Goal: Information Seeking & Learning: Find specific fact

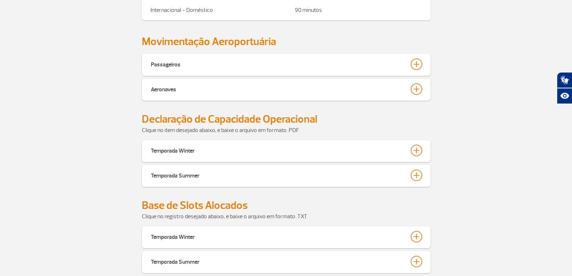
scroll to position [325, 0]
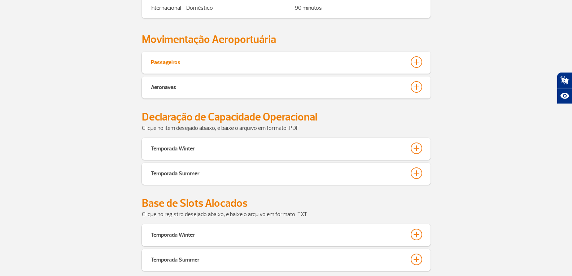
click at [342, 61] on button "Passageiros" at bounding box center [287, 62] width 272 height 12
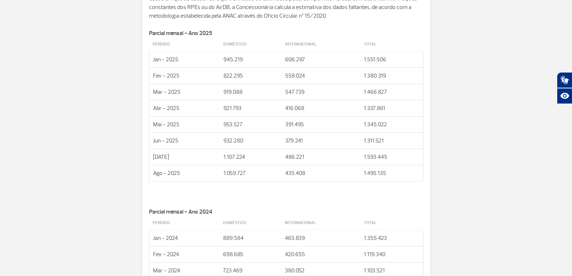
scroll to position [433, 0]
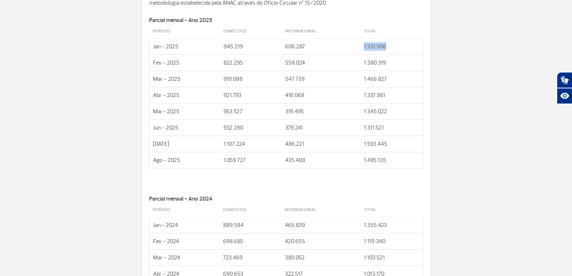
drag, startPoint x: 363, startPoint y: 46, endPoint x: 399, endPoint y: 48, distance: 36.5
click at [399, 48] on td "1.551.506" at bounding box center [391, 46] width 63 height 16
copy td "1.551.506"
drag, startPoint x: 363, startPoint y: 62, endPoint x: 401, endPoint y: 63, distance: 38.3
click at [401, 63] on td "1.380.319" at bounding box center [391, 63] width 63 height 16
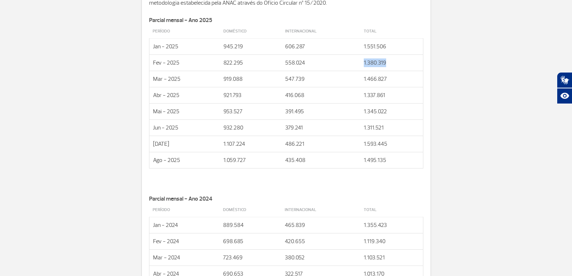
copy td "1.380.319"
drag, startPoint x: 357, startPoint y: 79, endPoint x: 405, endPoint y: 79, distance: 48.4
click at [405, 79] on tr "Mar - 2025 919.088 547.739 1.466.827" at bounding box center [286, 79] width 274 height 16
copy tr "1.466.827"
drag, startPoint x: 363, startPoint y: 96, endPoint x: 402, endPoint y: 95, distance: 38.6
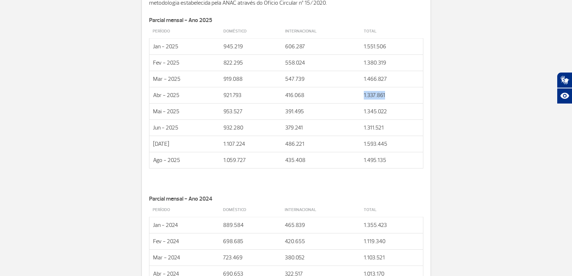
click at [401, 95] on td "1.337.861" at bounding box center [391, 95] width 63 height 16
copy td "1.337.861"
drag, startPoint x: 363, startPoint y: 111, endPoint x: 416, endPoint y: 111, distance: 53.1
click at [416, 111] on td "1.345.022" at bounding box center [391, 111] width 63 height 16
copy td "1.345.022"
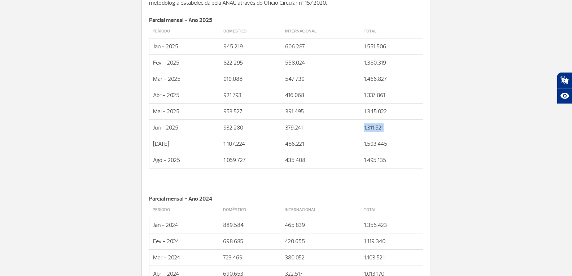
drag, startPoint x: 359, startPoint y: 127, endPoint x: 393, endPoint y: 130, distance: 33.6
click at [393, 130] on td "1.311.521" at bounding box center [391, 128] width 63 height 16
copy td "1.311.521"
drag, startPoint x: 364, startPoint y: 142, endPoint x: 394, endPoint y: 145, distance: 29.7
click at [394, 145] on td "1.593.445" at bounding box center [391, 144] width 63 height 16
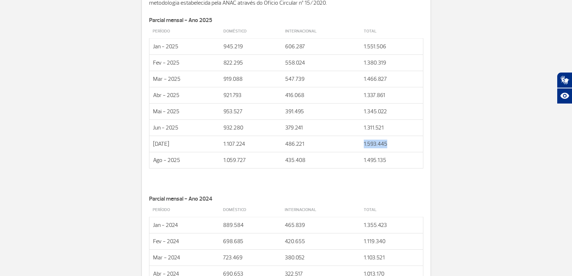
copy td "1.593.445"
drag, startPoint x: 363, startPoint y: 161, endPoint x: 411, endPoint y: 164, distance: 48.9
click at [411, 164] on td "1.495.135" at bounding box center [391, 160] width 63 height 16
copy td "1.495.135"
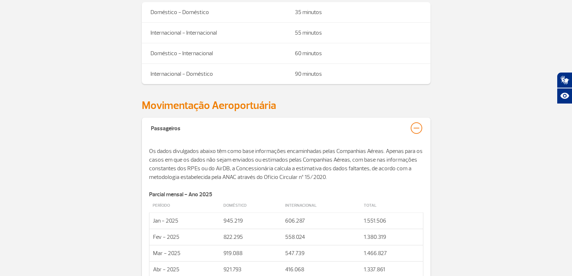
scroll to position [289, 0]
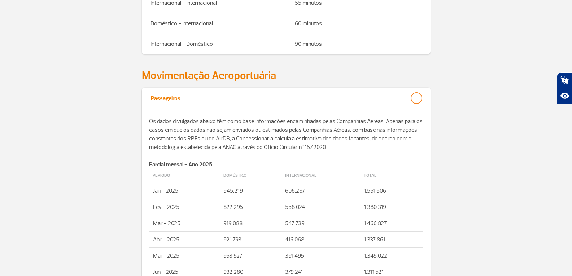
click at [416, 99] on div at bounding box center [417, 98] width 12 height 12
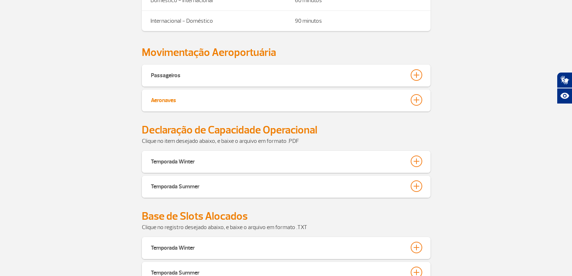
scroll to position [325, 0]
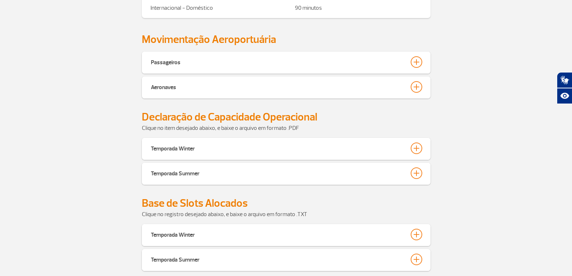
click at [389, 94] on div "Aeronaves" at bounding box center [286, 88] width 289 height 22
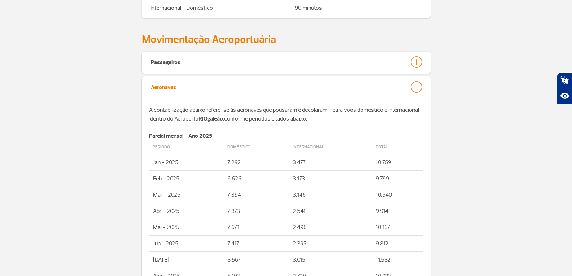
click at [370, 88] on button "Aeronaves" at bounding box center [287, 87] width 272 height 12
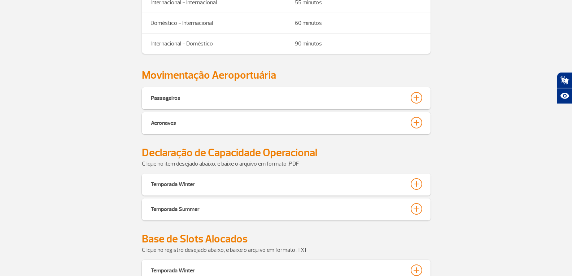
scroll to position [289, 0]
click at [299, 96] on button "Passageiros" at bounding box center [287, 98] width 272 height 12
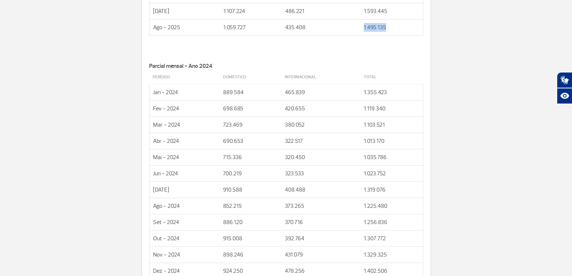
scroll to position [614, 0]
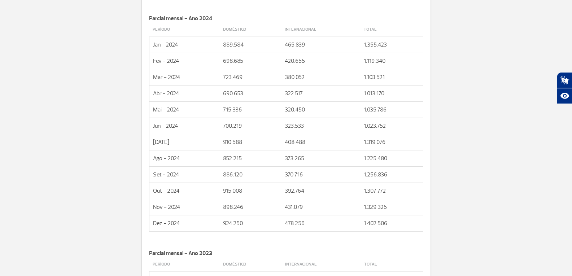
click at [364, 44] on td "1.355.423" at bounding box center [391, 44] width 63 height 16
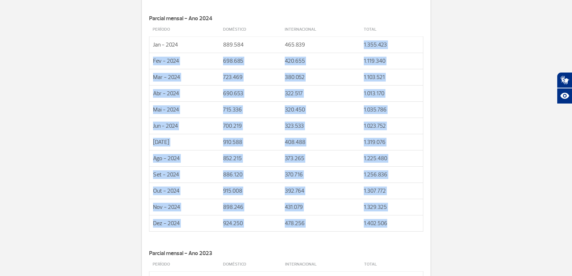
drag, startPoint x: 362, startPoint y: 45, endPoint x: 393, endPoint y: 223, distance: 180.7
click at [393, 223] on tbody "Período Doméstico Internacional Total Jan - 2024 889.584 465.839 1.355.423 Fev …" at bounding box center [286, 127] width 274 height 209
click at [398, 188] on td "1.307.772" at bounding box center [391, 191] width 63 height 16
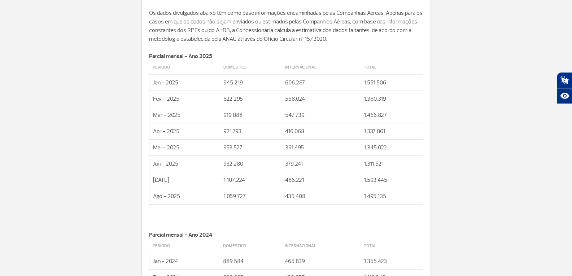
scroll to position [433, 0]
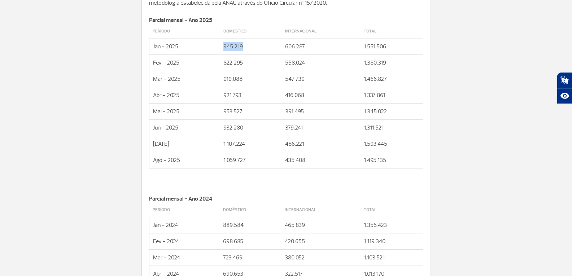
drag, startPoint x: 225, startPoint y: 47, endPoint x: 251, endPoint y: 47, distance: 26.7
click at [251, 47] on td "945.219" at bounding box center [251, 46] width 62 height 16
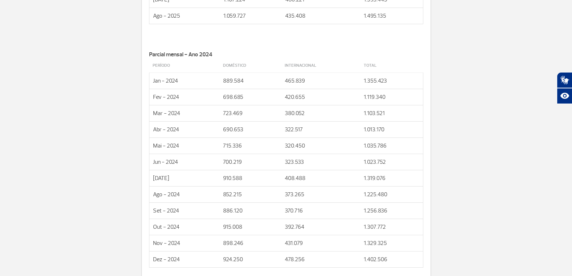
scroll to position [614, 0]
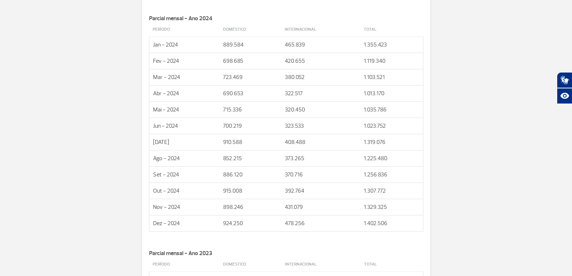
click at [325, 95] on td "322.517" at bounding box center [320, 93] width 79 height 16
drag, startPoint x: 363, startPoint y: 44, endPoint x: 402, endPoint y: 46, distance: 38.7
click at [402, 46] on td "1.355.423" at bounding box center [391, 44] width 63 height 16
copy td "1.355.423"
drag, startPoint x: 363, startPoint y: 62, endPoint x: 407, endPoint y: 62, distance: 43.7
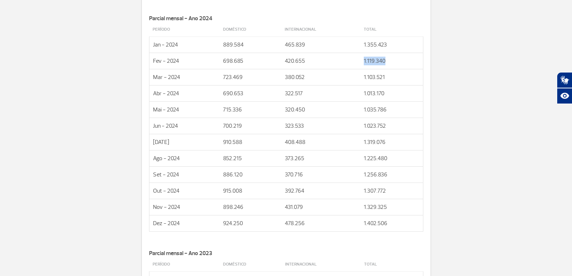
click at [407, 62] on td "1.119.340" at bounding box center [391, 61] width 63 height 16
copy td "1.119.340"
drag, startPoint x: 362, startPoint y: 75, endPoint x: 409, endPoint y: 79, distance: 47.1
click at [409, 79] on td "1.103.521" at bounding box center [391, 77] width 63 height 16
drag, startPoint x: 363, startPoint y: 92, endPoint x: 388, endPoint y: 91, distance: 24.9
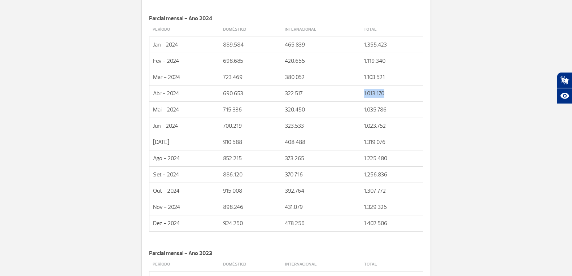
click at [388, 91] on td "1.013.170" at bounding box center [391, 93] width 63 height 16
drag, startPoint x: 361, startPoint y: 110, endPoint x: 407, endPoint y: 110, distance: 46.6
click at [407, 110] on td "1.035.786" at bounding box center [391, 109] width 63 height 16
drag, startPoint x: 363, startPoint y: 126, endPoint x: 400, endPoint y: 126, distance: 37.9
click at [400, 126] on td "1.023.752" at bounding box center [391, 126] width 63 height 16
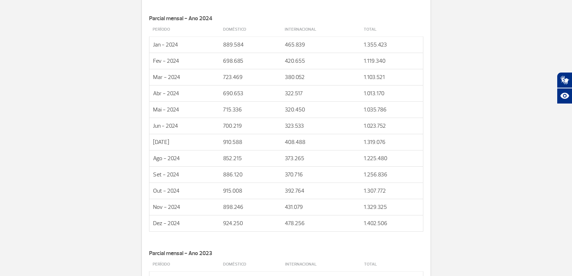
click at [364, 143] on p "1.319.076" at bounding box center [392, 142] width 56 height 9
drag, startPoint x: 361, startPoint y: 141, endPoint x: 398, endPoint y: 141, distance: 36.8
click at [398, 141] on td "1.319.076" at bounding box center [391, 142] width 63 height 16
drag, startPoint x: 361, startPoint y: 156, endPoint x: 421, endPoint y: 160, distance: 60.1
click at [421, 160] on td "1.225.480" at bounding box center [391, 158] width 63 height 16
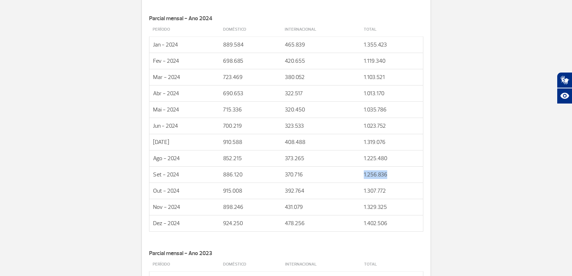
drag, startPoint x: 364, startPoint y: 175, endPoint x: 405, endPoint y: 174, distance: 41.2
click at [405, 174] on td "1.256.836" at bounding box center [391, 174] width 63 height 16
drag, startPoint x: 363, startPoint y: 191, endPoint x: 417, endPoint y: 191, distance: 53.8
click at [417, 191] on td "1.307.772" at bounding box center [391, 191] width 63 height 16
drag, startPoint x: 363, startPoint y: 204, endPoint x: 416, endPoint y: 204, distance: 53.1
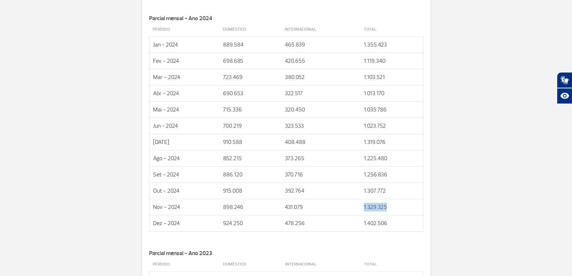
click at [416, 204] on td "1.329.325" at bounding box center [391, 207] width 63 height 16
drag, startPoint x: 362, startPoint y: 225, endPoint x: 408, endPoint y: 227, distance: 45.9
click at [408, 227] on td "1.402.506" at bounding box center [391, 223] width 63 height 16
